Goal: Find contact information: Find contact information

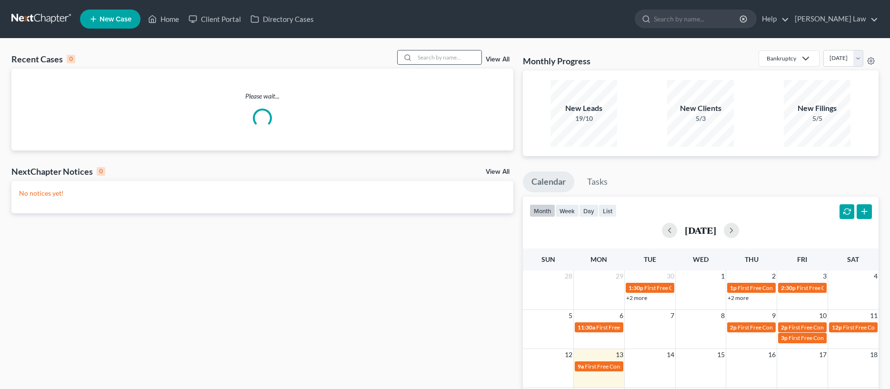
click at [426, 59] on input "search" at bounding box center [448, 57] width 67 height 14
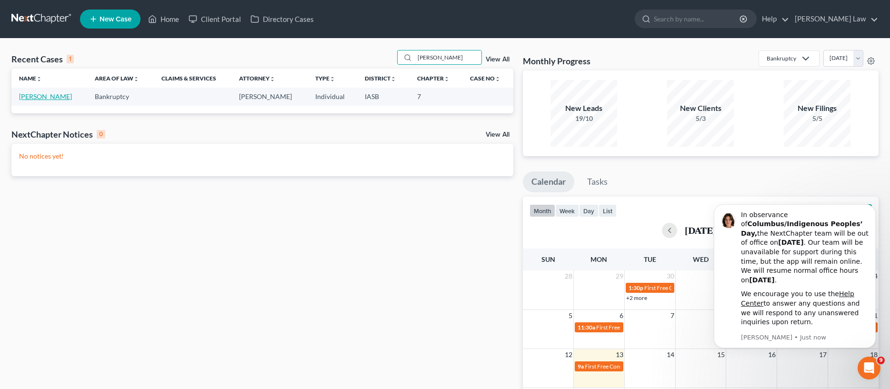
type input "[PERSON_NAME]"
click at [40, 97] on link "[PERSON_NAME]" at bounding box center [45, 96] width 53 height 8
select select "10"
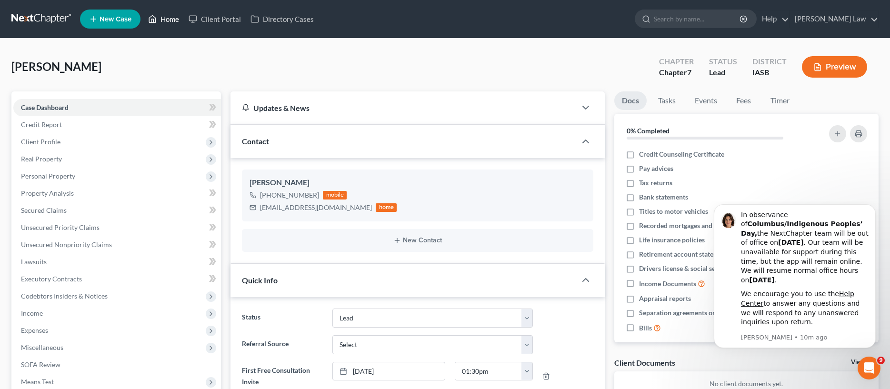
click at [163, 18] on link "Home" at bounding box center [163, 18] width 40 height 17
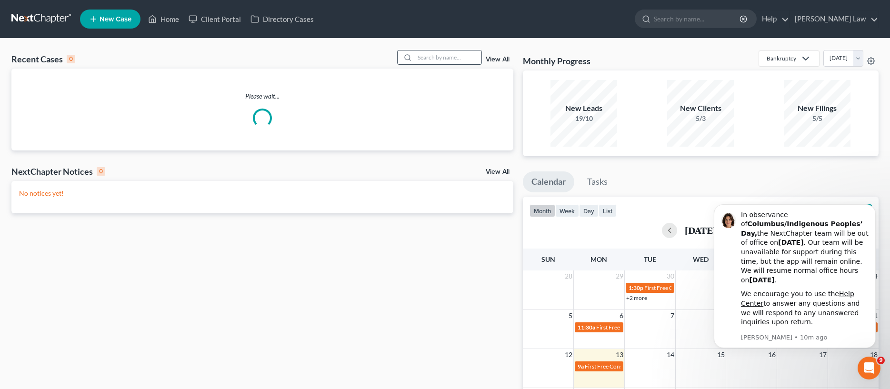
click at [430, 57] on input "search" at bounding box center [448, 57] width 67 height 14
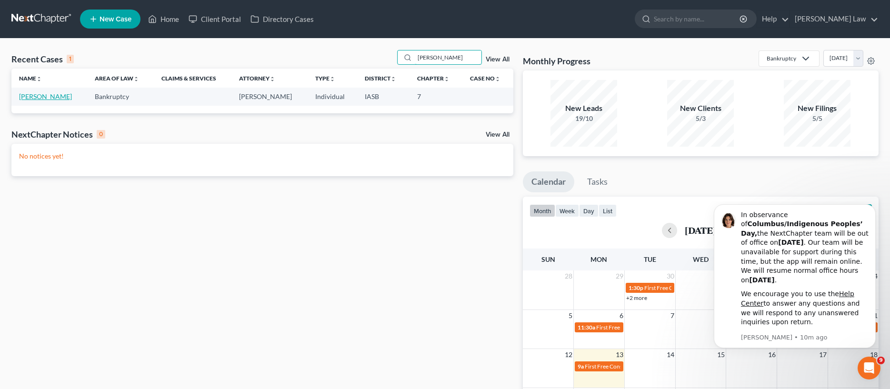
type input "[PERSON_NAME]"
click at [35, 94] on link "[PERSON_NAME]" at bounding box center [45, 96] width 53 height 8
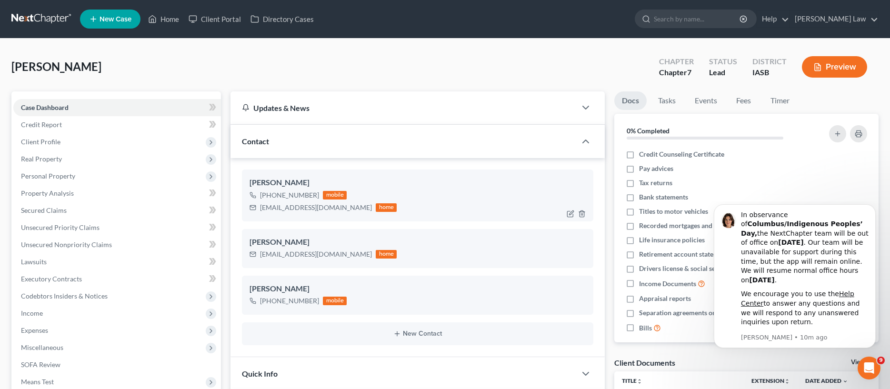
scroll to position [346, 0]
drag, startPoint x: 324, startPoint y: 208, endPoint x: 256, endPoint y: 207, distance: 68.1
click at [256, 207] on div "[EMAIL_ADDRESS][DOMAIN_NAME] home" at bounding box center [322, 207] width 147 height 12
copy div "[EMAIL_ADDRESS][DOMAIN_NAME]"
drag, startPoint x: 316, startPoint y: 194, endPoint x: 268, endPoint y: 195, distance: 48.6
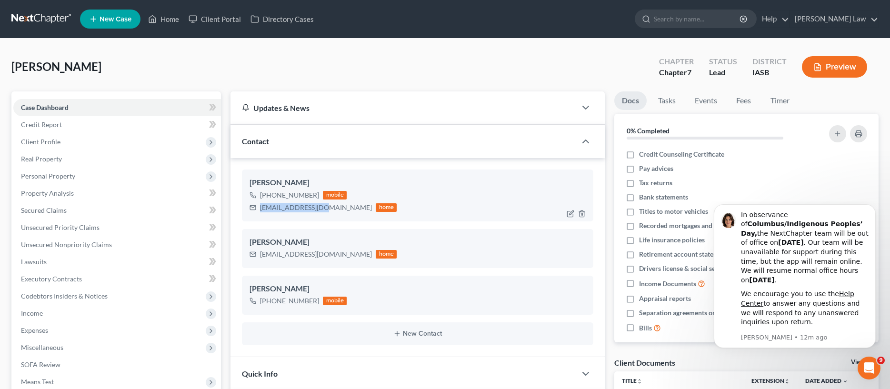
click at [268, 195] on div "[PHONE_NUMBER] mobile" at bounding box center [322, 195] width 147 height 12
copy div "[PHONE_NUMBER]"
